Goal: Information Seeking & Learning: Understand process/instructions

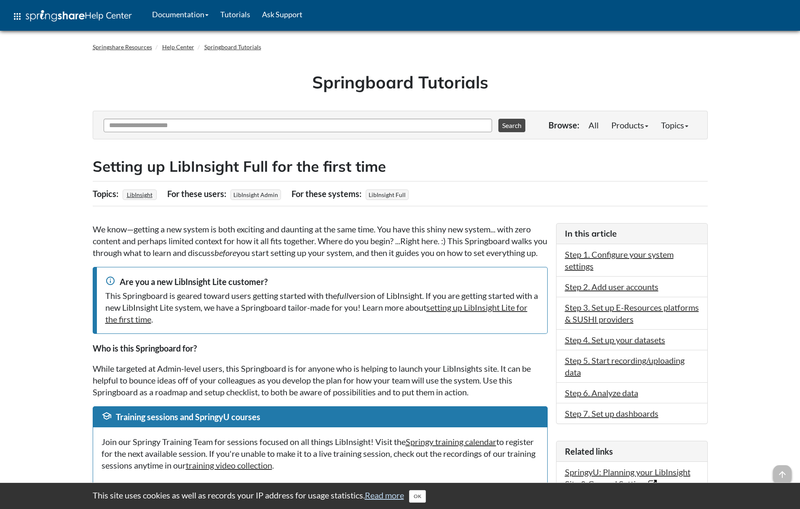
scroll to position [2, 0]
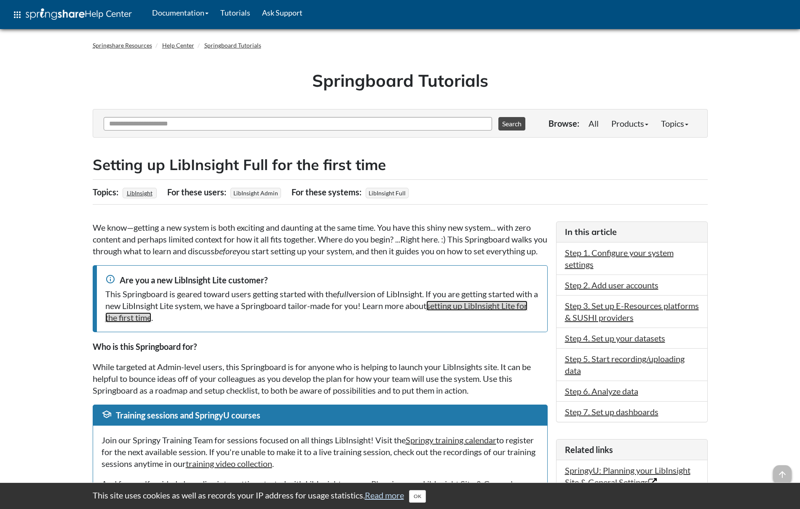
click at [151, 322] on link "setting up LibInsight Lite for the first time" at bounding box center [316, 312] width 422 height 22
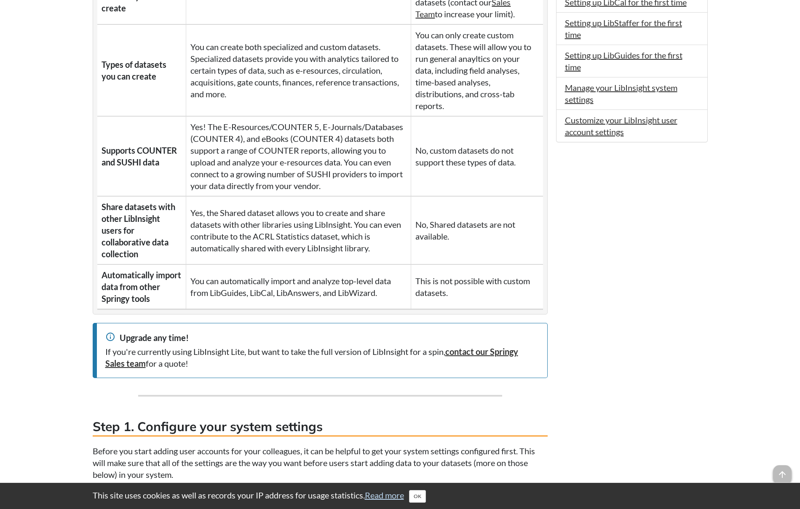
scroll to position [671, 0]
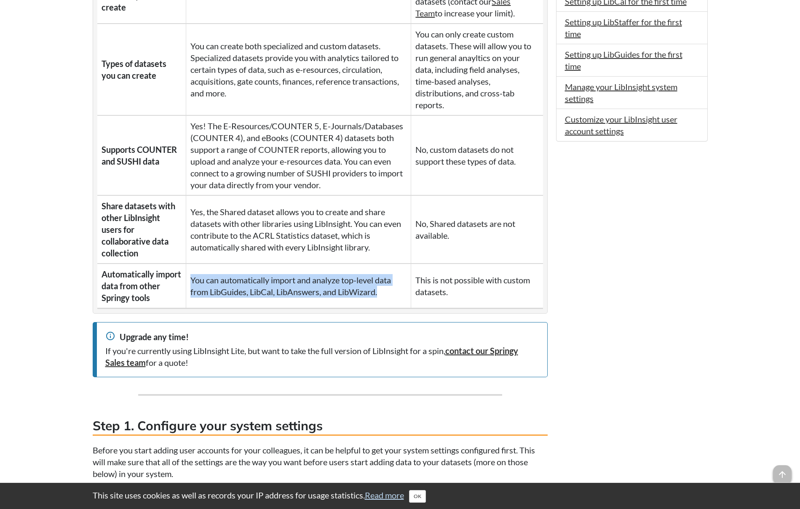
drag, startPoint x: 195, startPoint y: 285, endPoint x: 392, endPoint y: 301, distance: 197.7
click at [392, 301] on td "You can automatically import and analyze top-level data from LibGuides, LibCal,…" at bounding box center [298, 286] width 225 height 45
click at [384, 305] on td "You can automatically import and analyze top-level data from LibGuides, LibCal,…" at bounding box center [298, 286] width 225 height 45
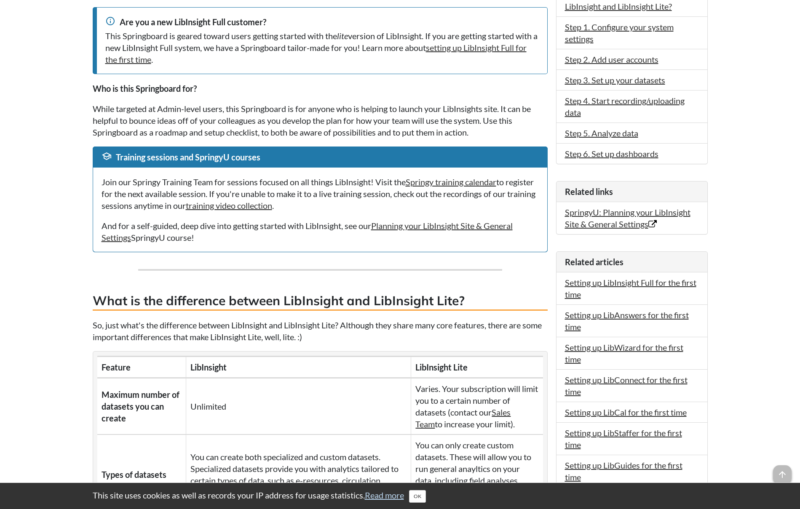
scroll to position [0, 0]
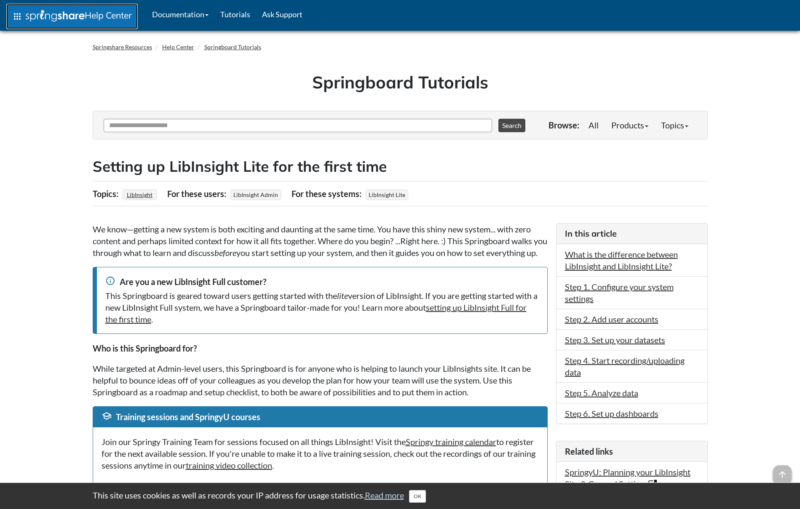
click at [60, 25] on link "apps Help Center" at bounding box center [71, 16] width 131 height 25
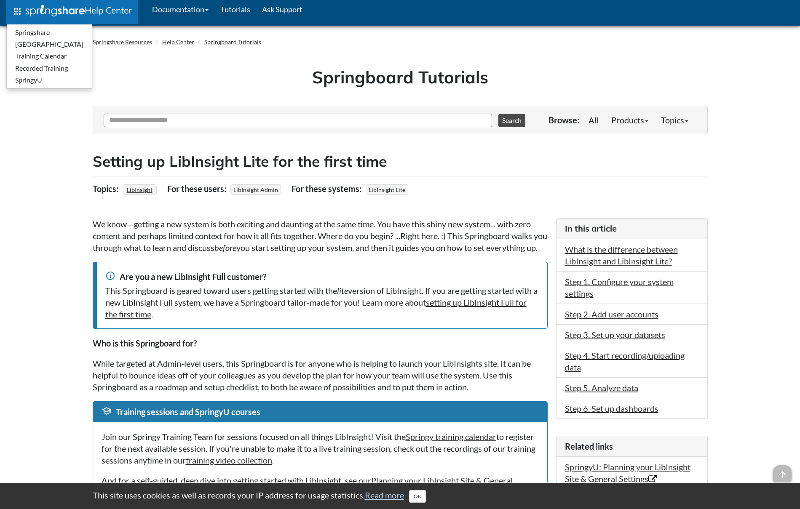
scroll to position [7, 0]
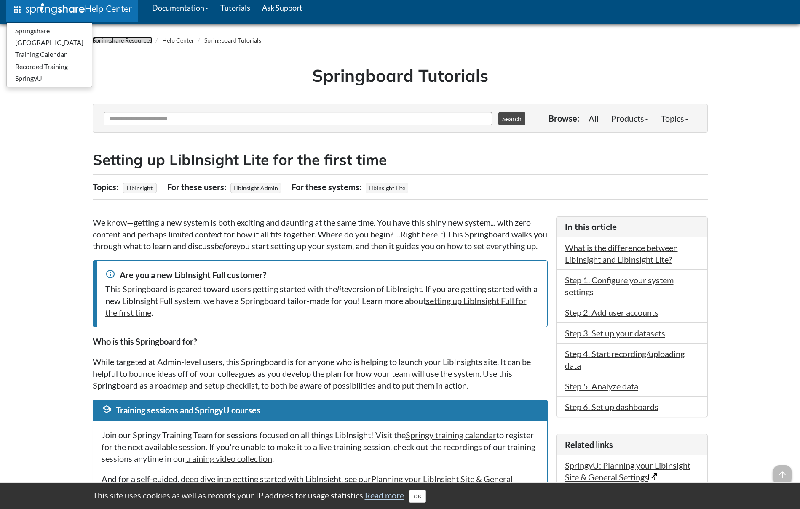
click at [129, 40] on link "Springshare Resources" at bounding box center [122, 40] width 59 height 7
